Goal: Check status: Check status

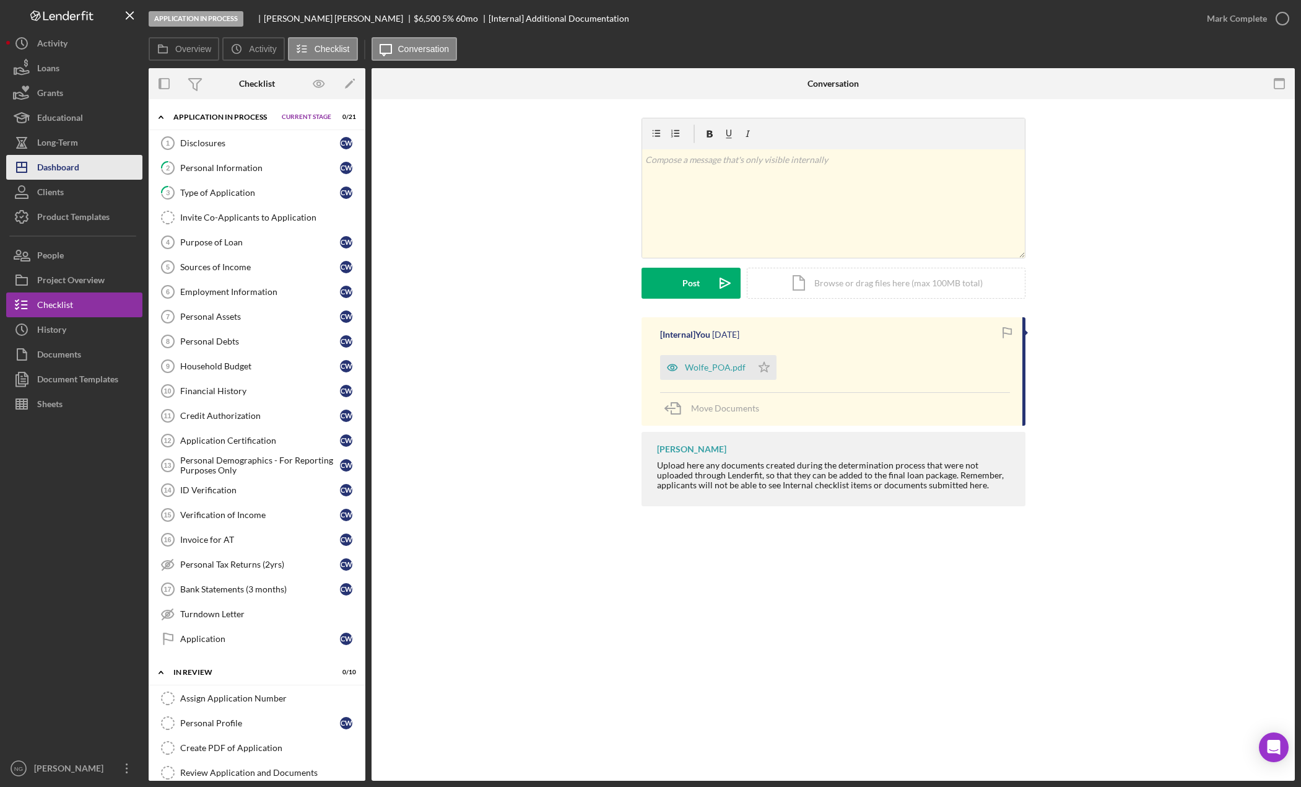
click at [103, 163] on button "Icon/Dashboard Dashboard" at bounding box center [74, 167] width 136 height 25
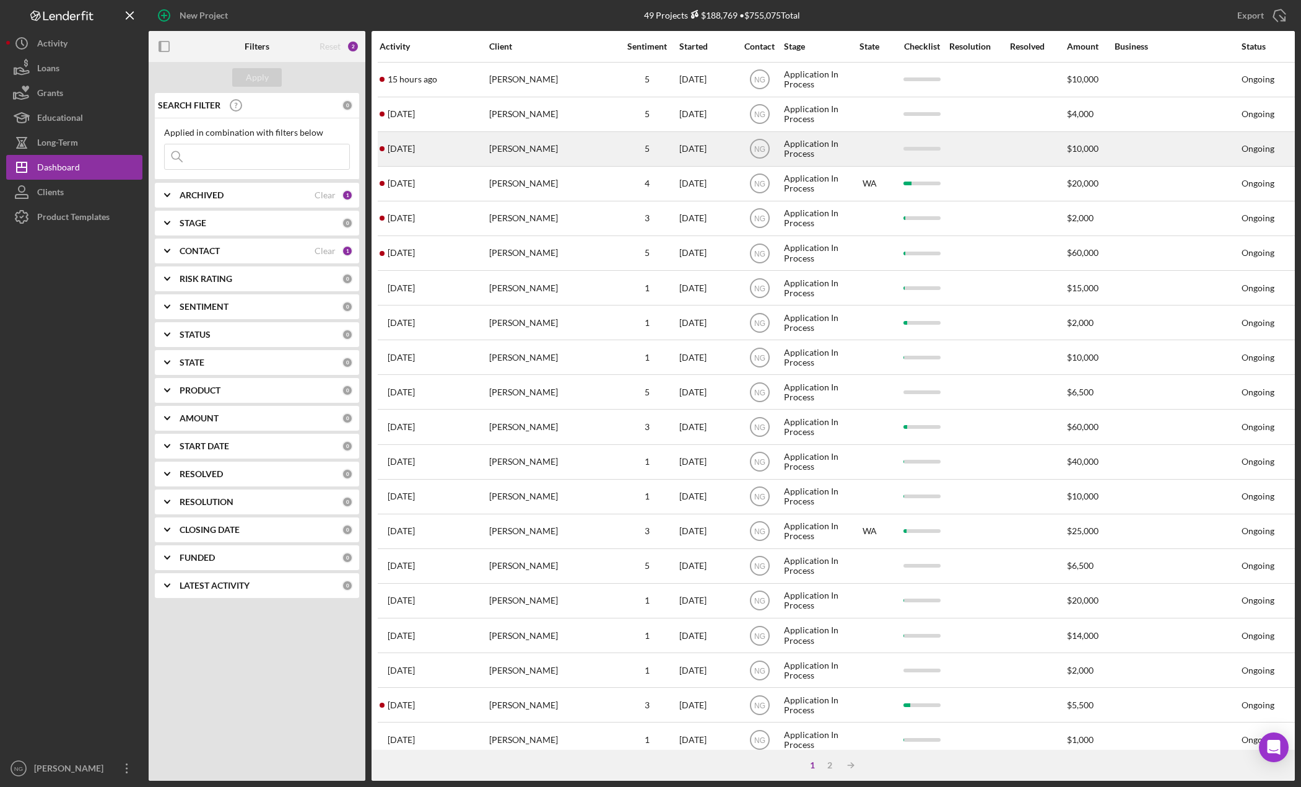
click at [527, 146] on div "[PERSON_NAME]" at bounding box center [551, 149] width 124 height 33
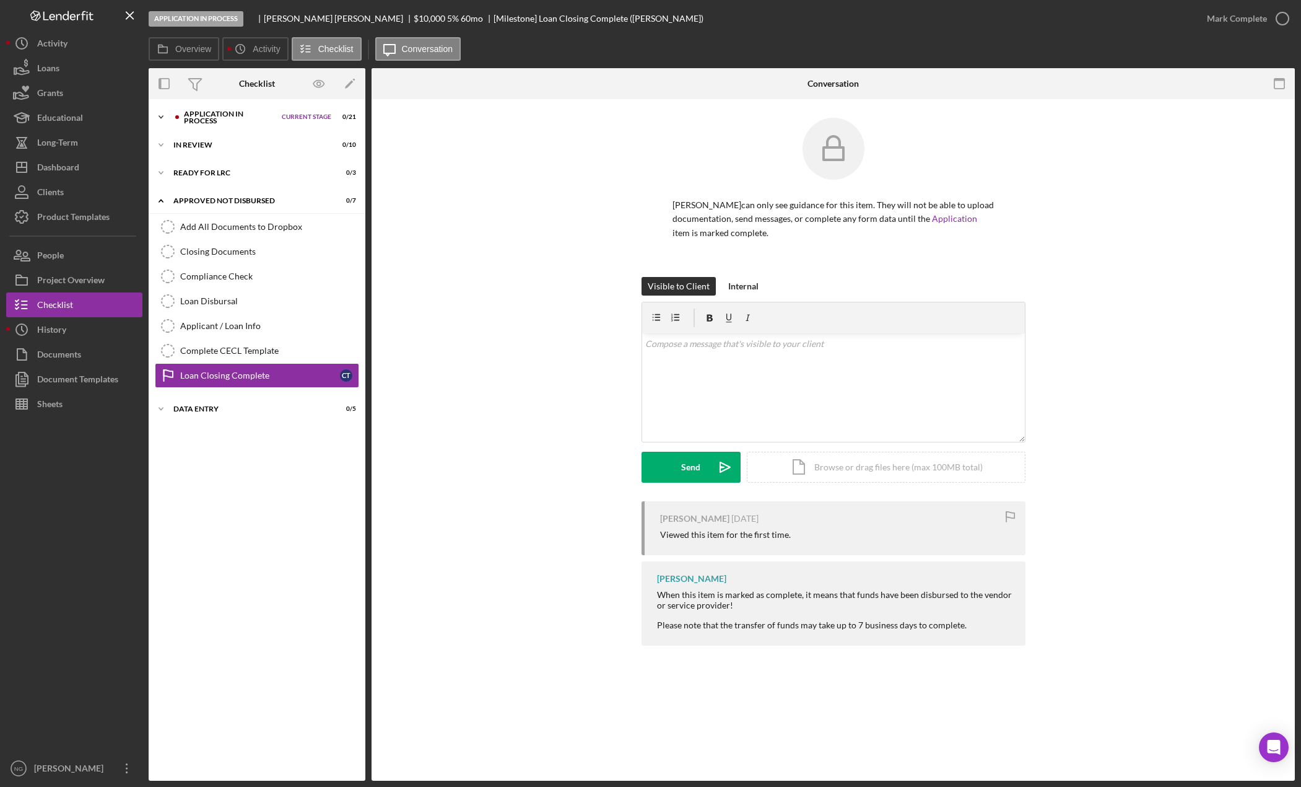
click at [256, 120] on div "Application In Process" at bounding box center [230, 117] width 92 height 14
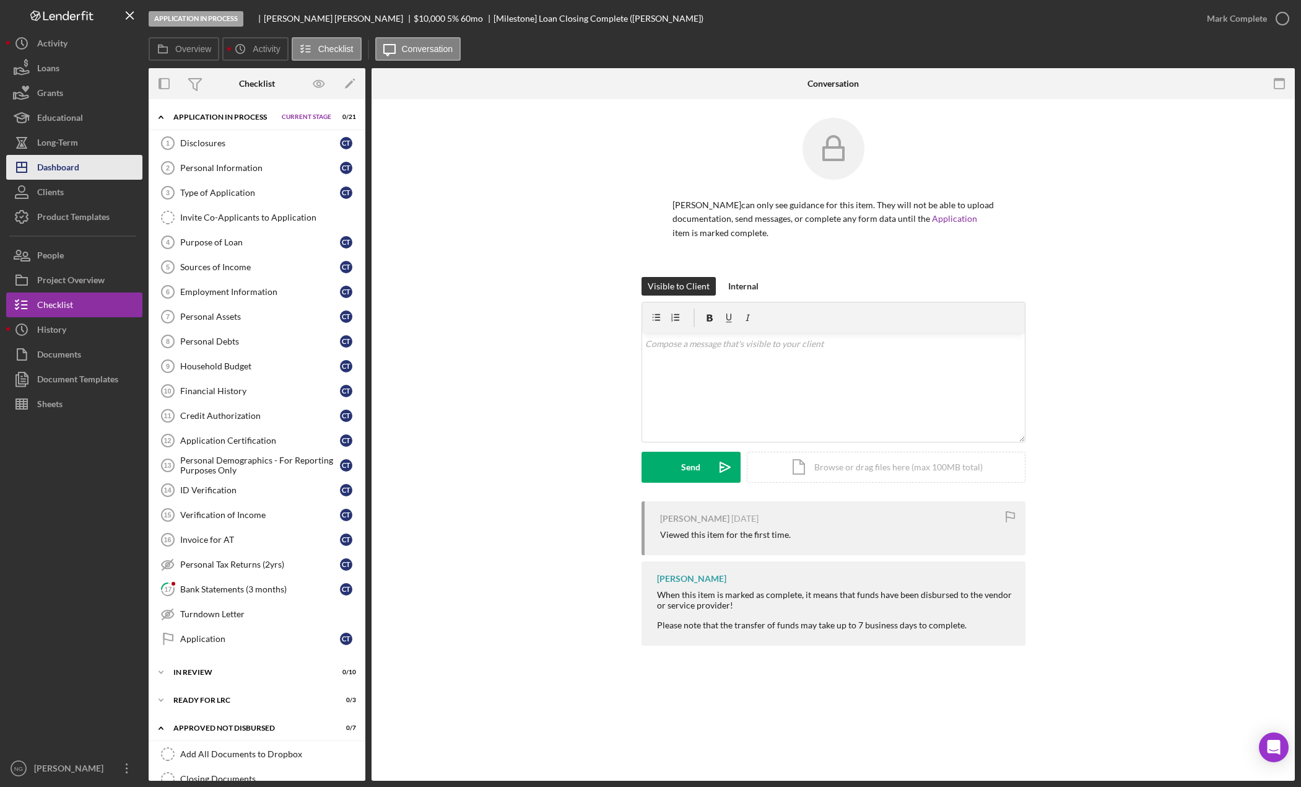
click at [70, 165] on div "Dashboard" at bounding box center [58, 169] width 42 height 28
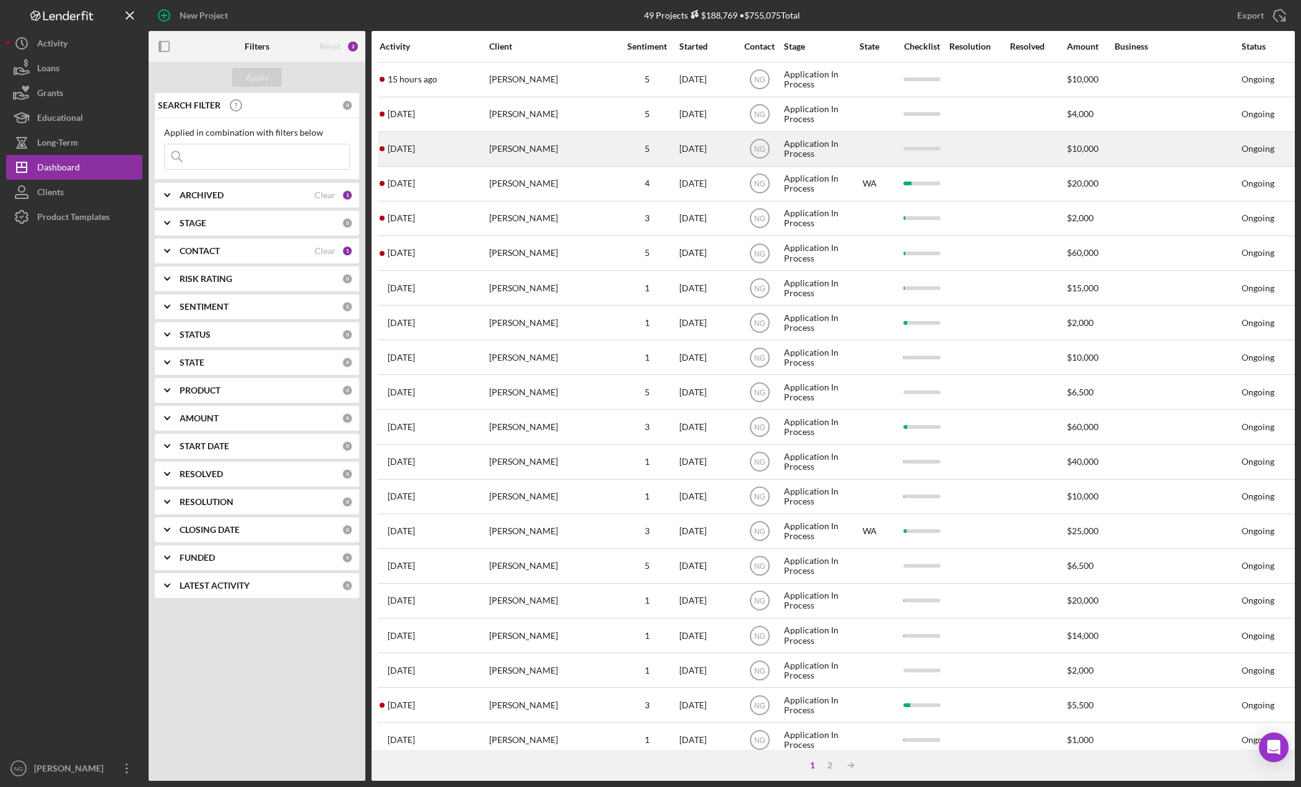
click at [476, 158] on div "[DATE] [PERSON_NAME]" at bounding box center [434, 149] width 108 height 33
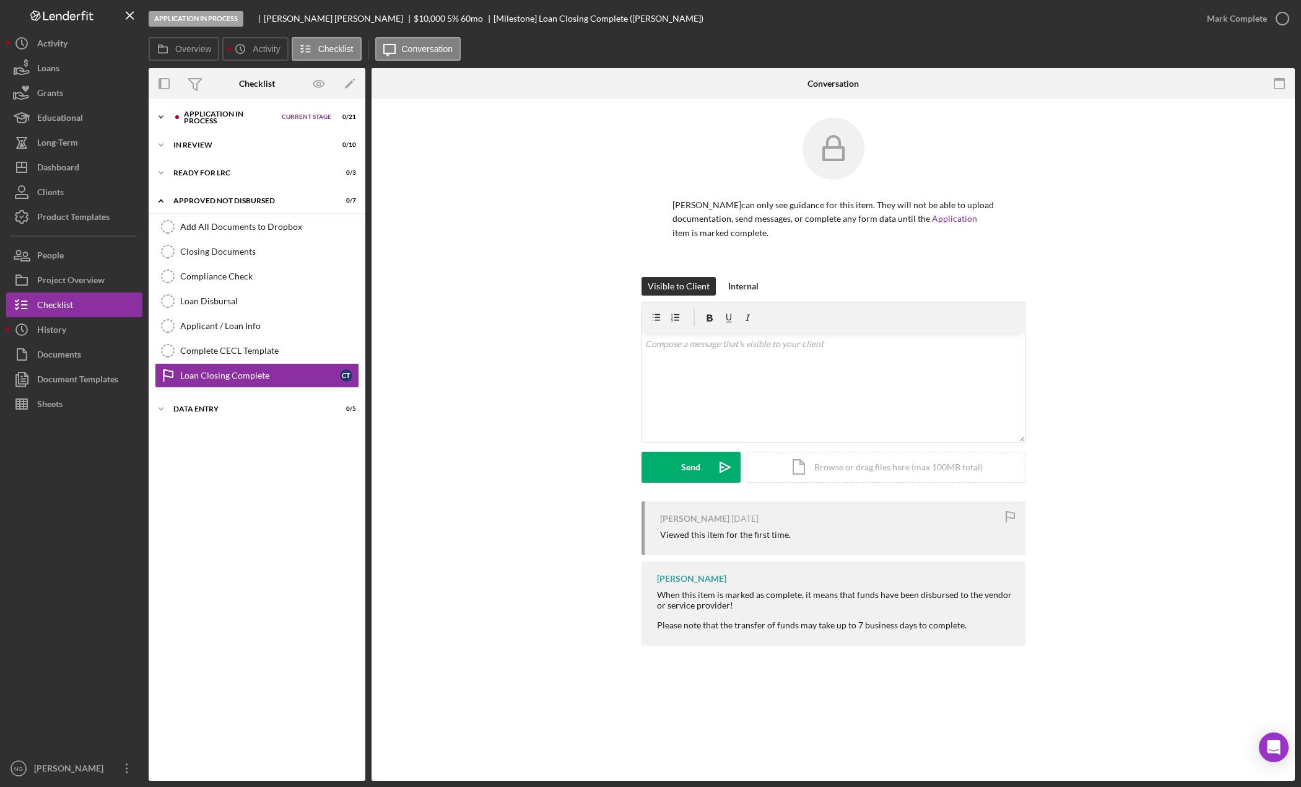
click at [183, 121] on div "Application In Process" at bounding box center [227, 117] width 108 height 14
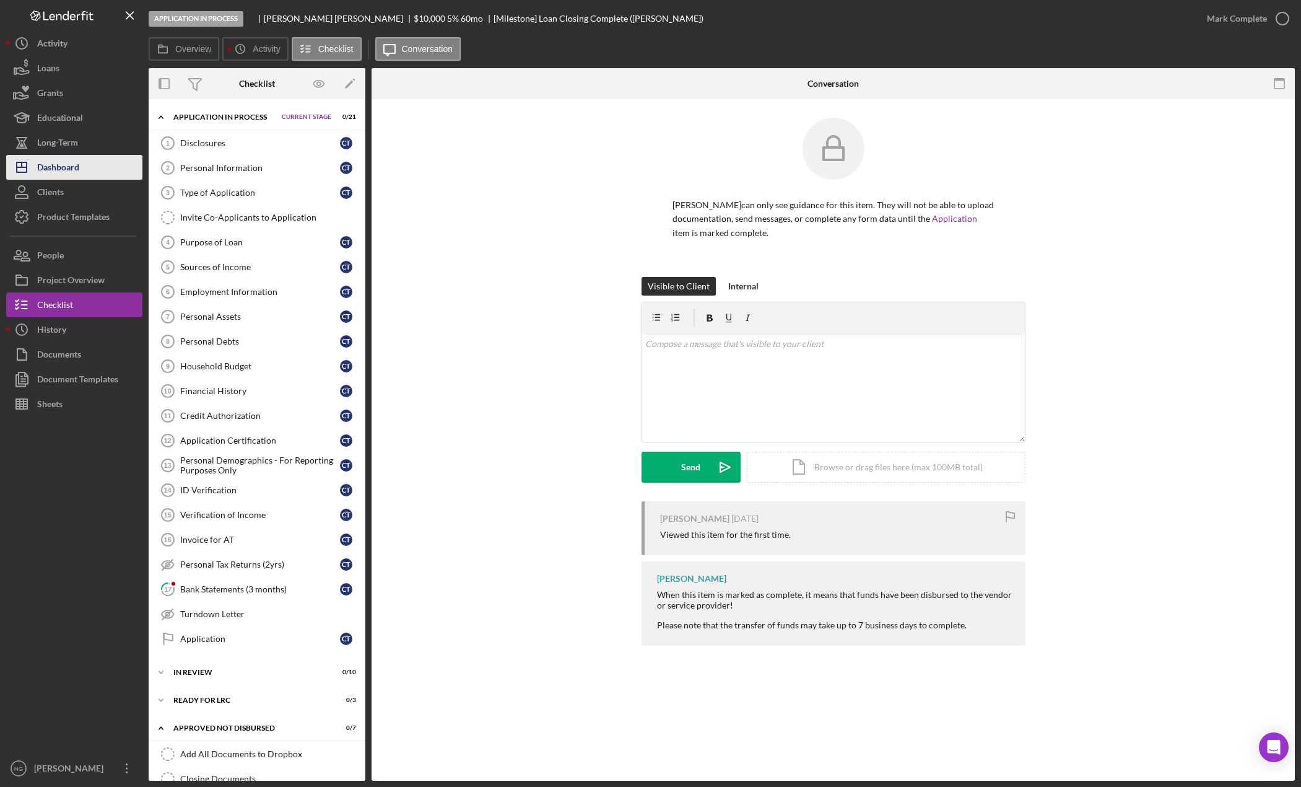
click at [108, 168] on button "Icon/Dashboard Dashboard" at bounding box center [74, 167] width 136 height 25
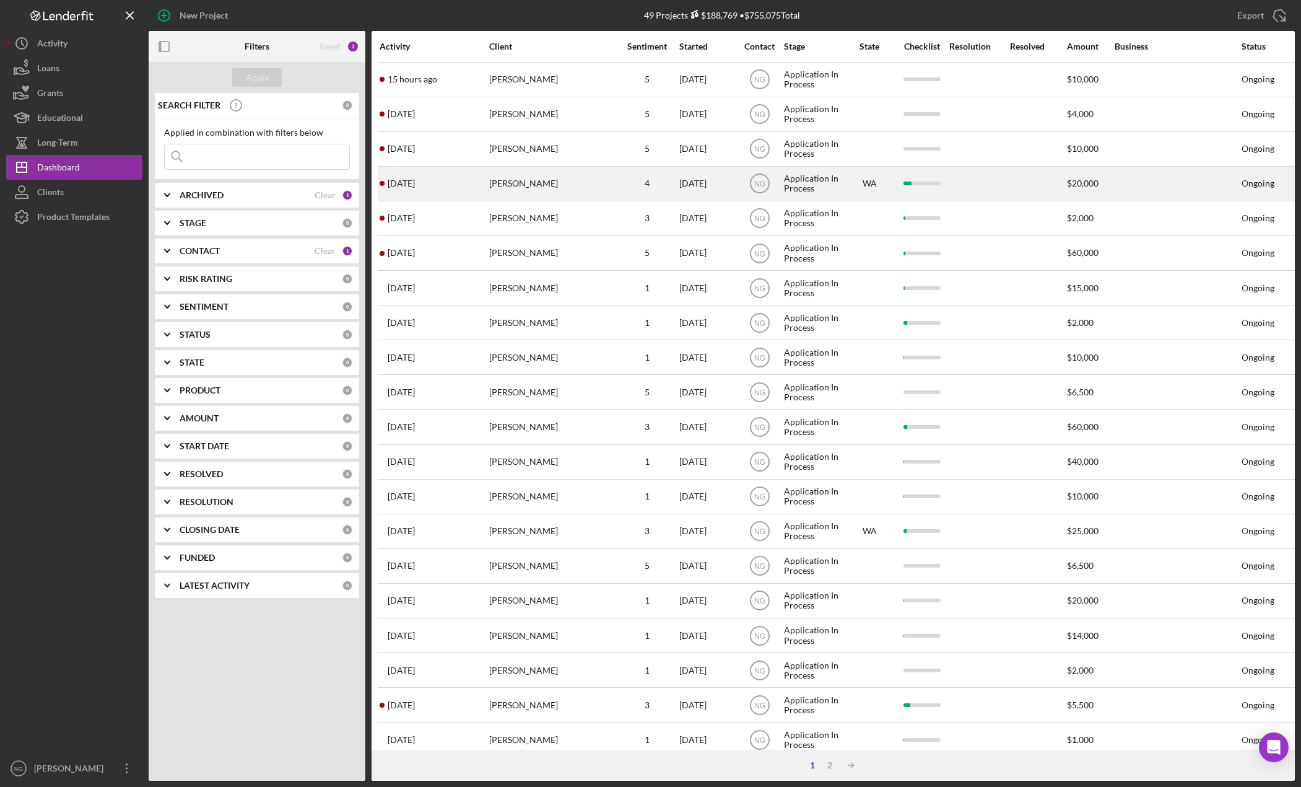
click at [566, 178] on div "[PERSON_NAME]" at bounding box center [551, 183] width 124 height 33
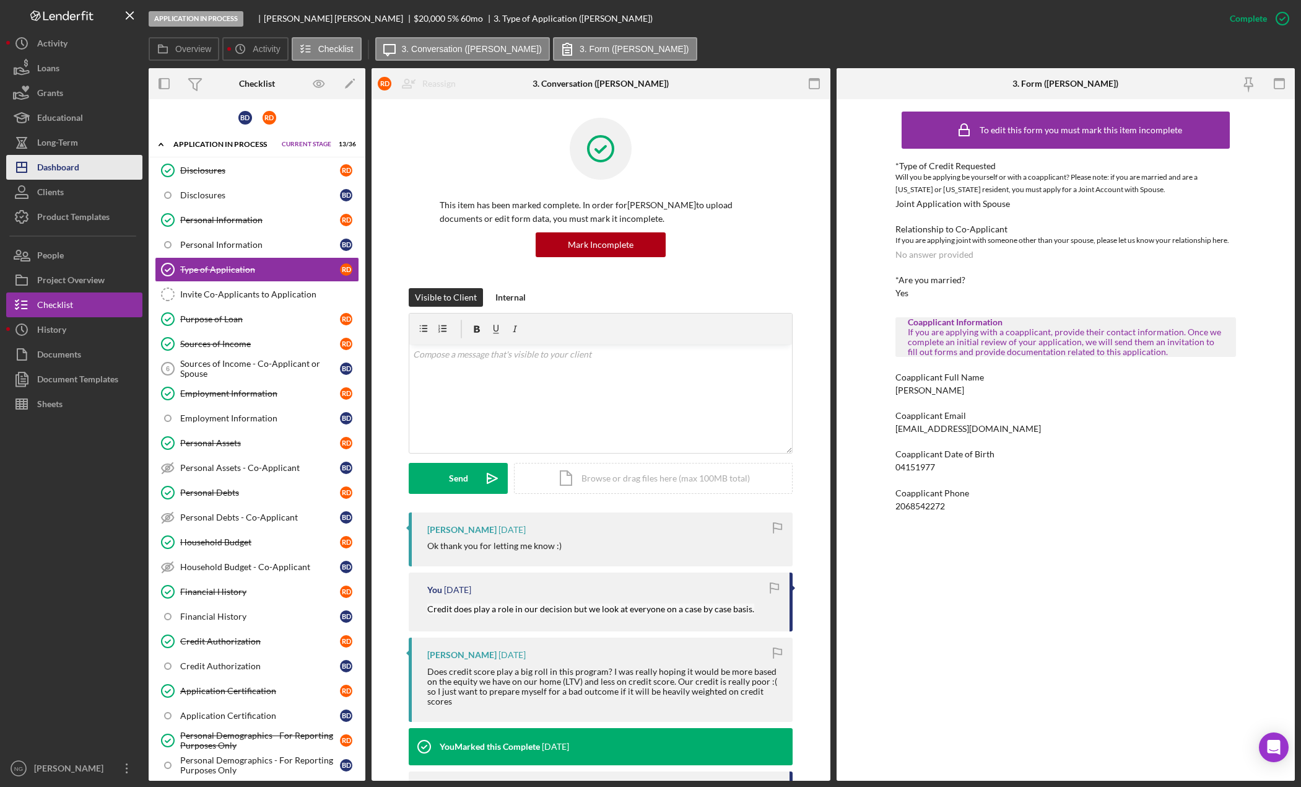
click at [110, 161] on button "Icon/Dashboard Dashboard" at bounding box center [74, 167] width 136 height 25
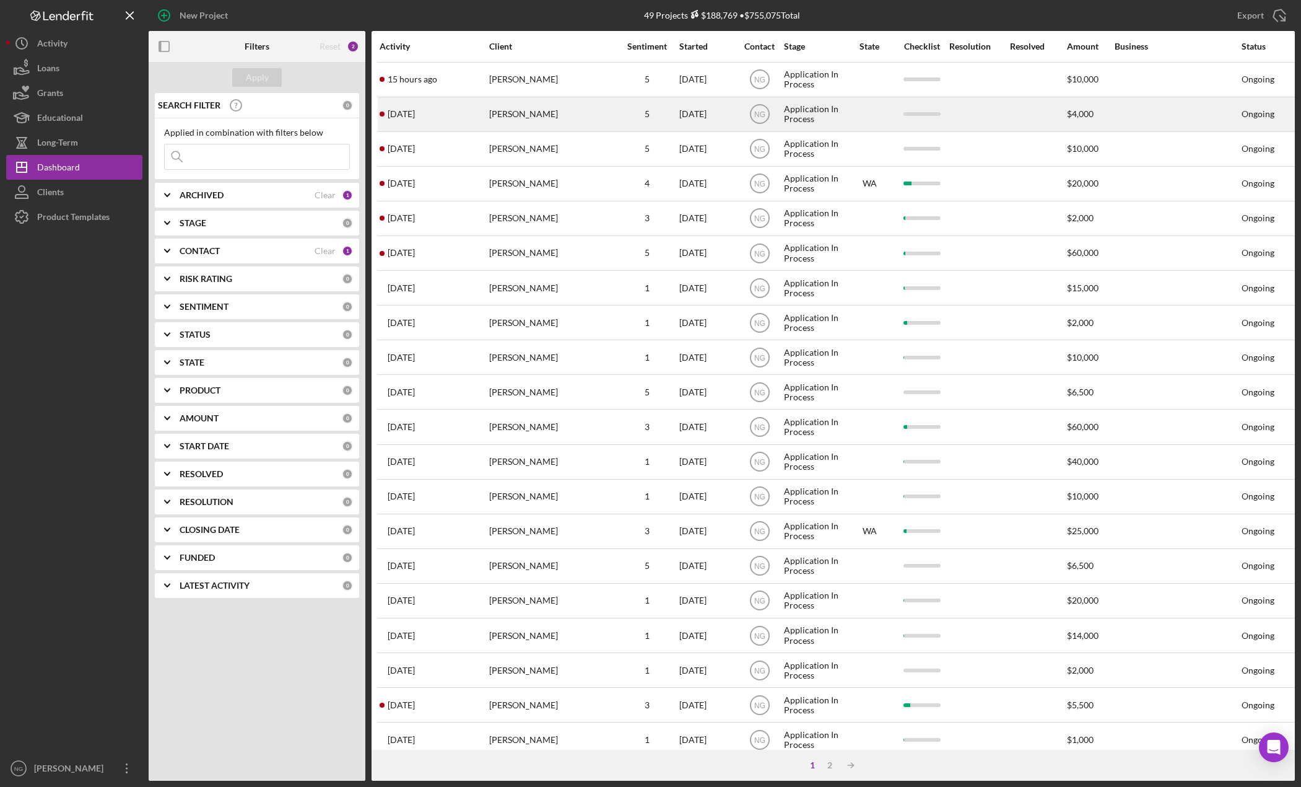
click at [541, 112] on div "[PERSON_NAME]" at bounding box center [551, 114] width 124 height 33
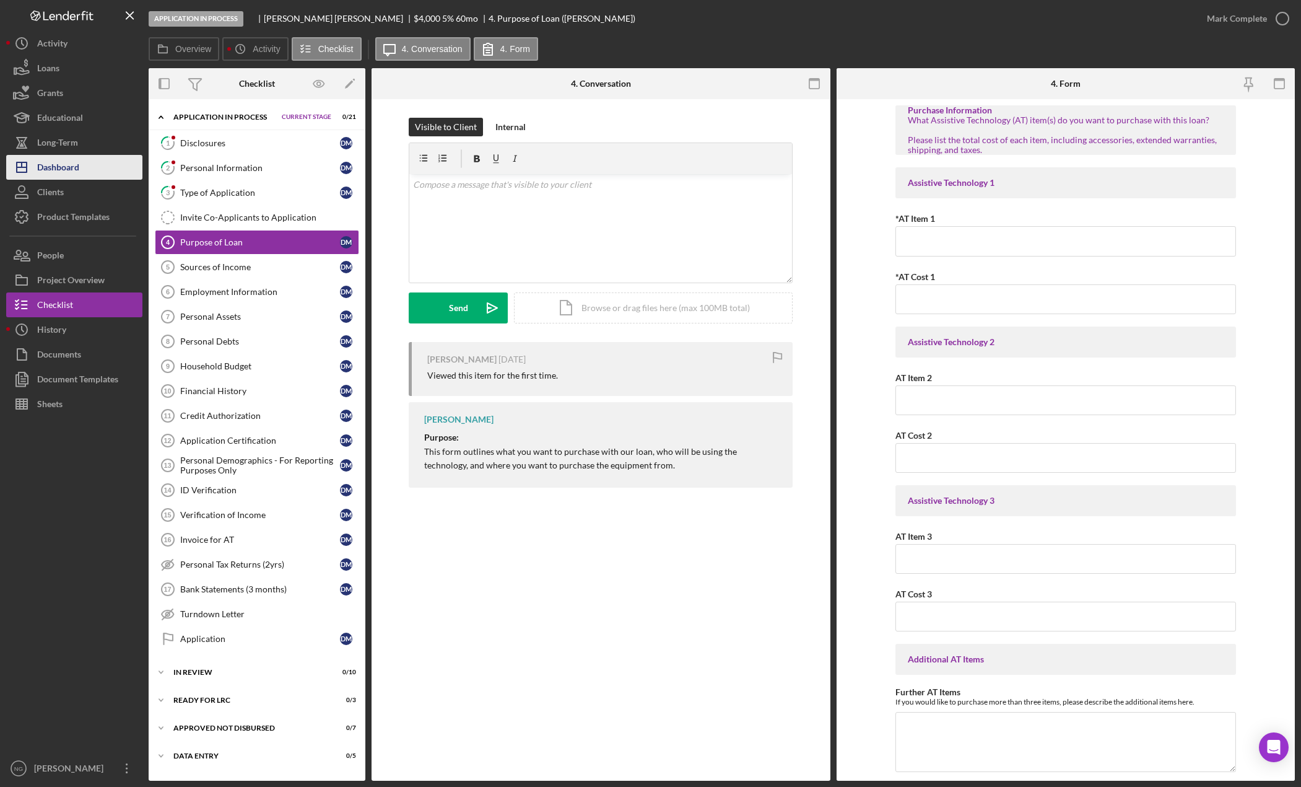
click at [95, 165] on button "Icon/Dashboard Dashboard" at bounding box center [74, 167] width 136 height 25
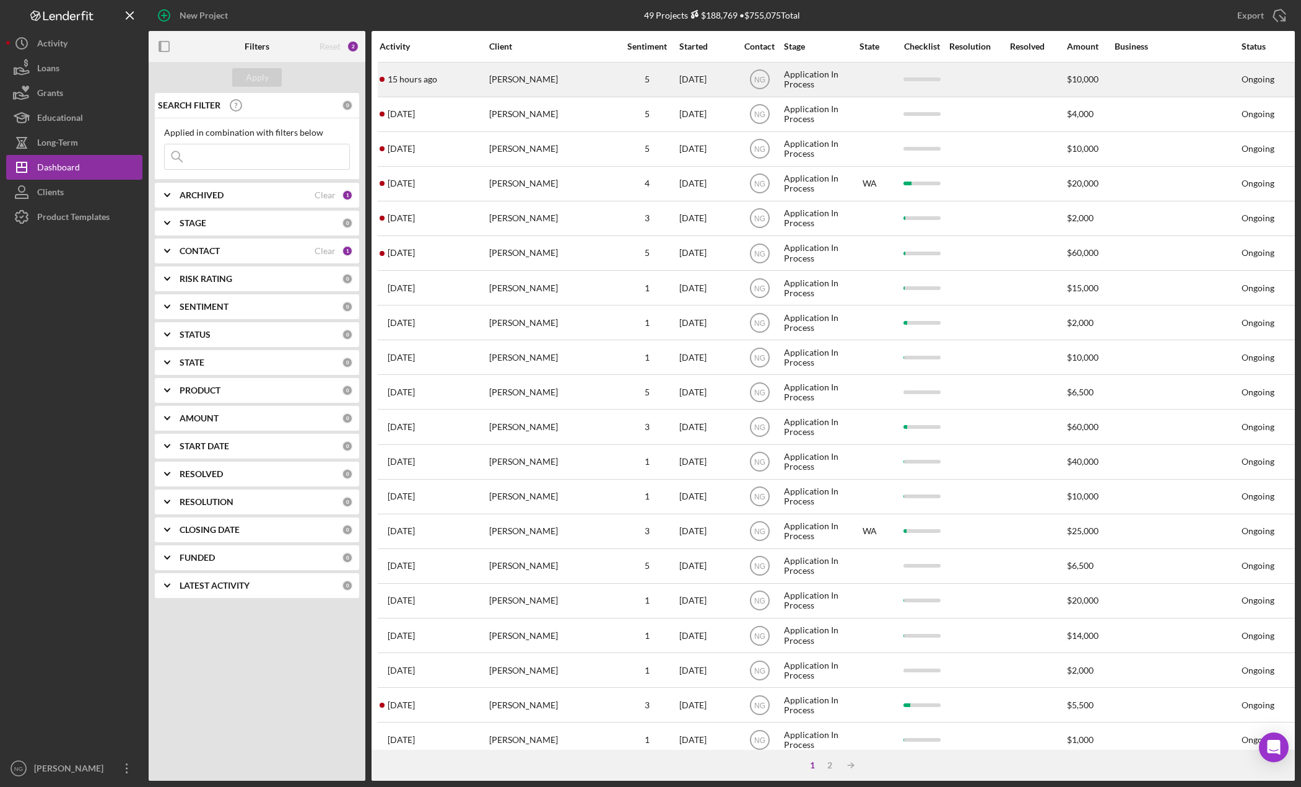
click at [534, 84] on div "[PERSON_NAME]" at bounding box center [551, 79] width 124 height 33
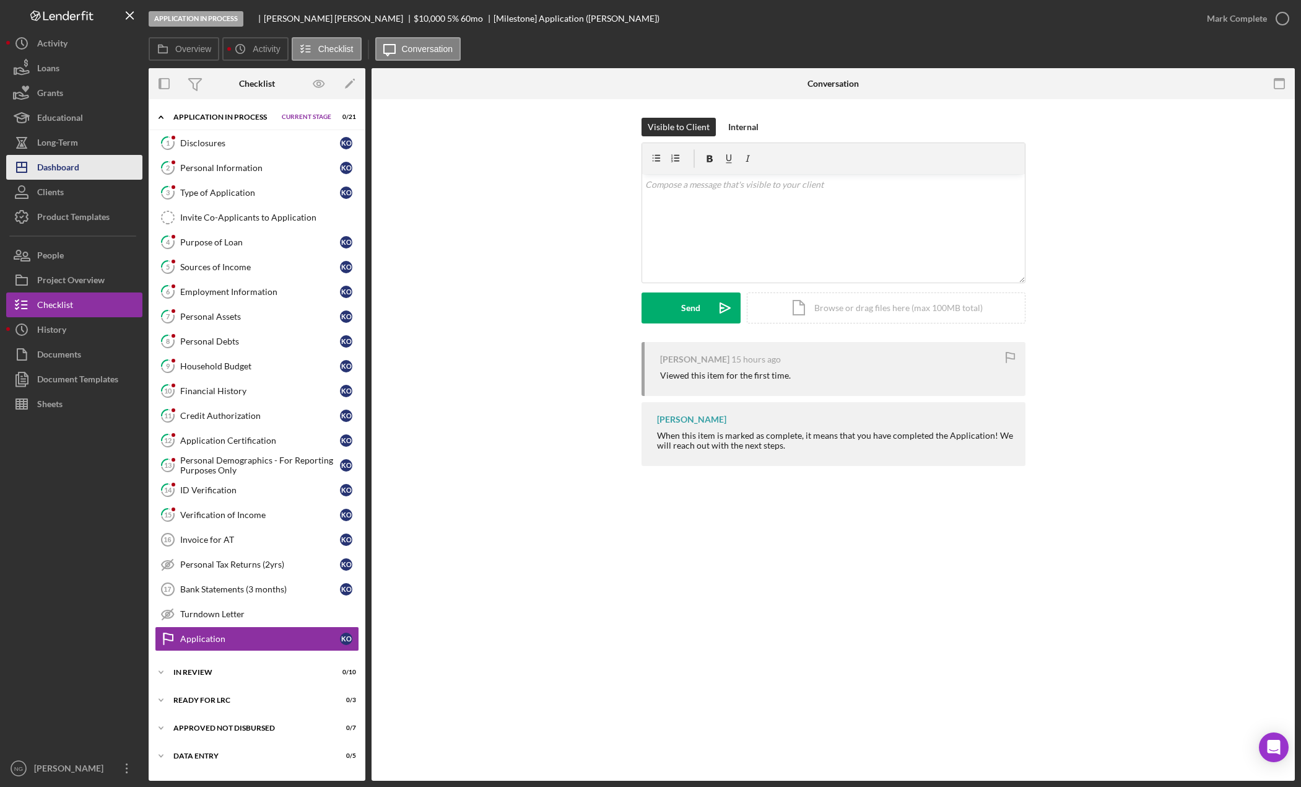
click at [77, 162] on div "Dashboard" at bounding box center [58, 169] width 42 height 28
